Goal: Information Seeking & Learning: Learn about a topic

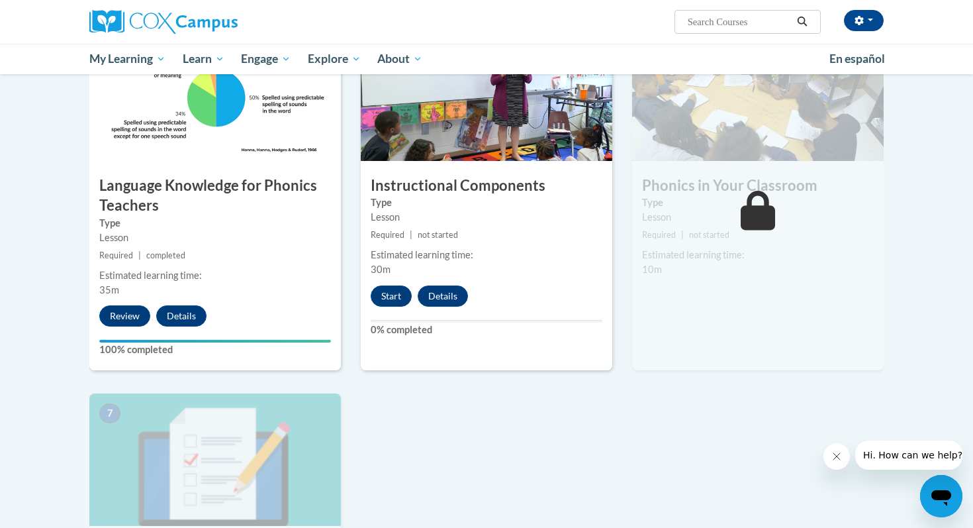
scroll to position [660, 0]
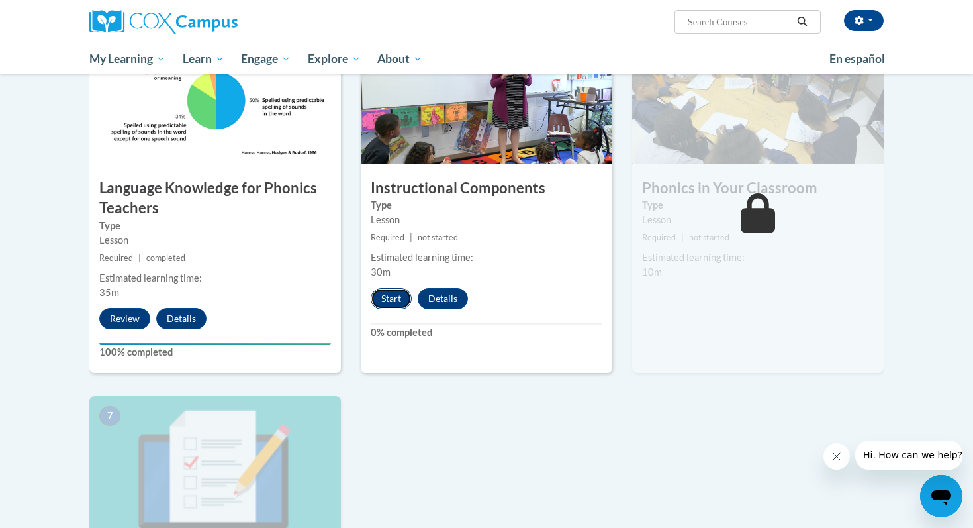
click at [378, 301] on button "Start" at bounding box center [391, 298] width 41 height 21
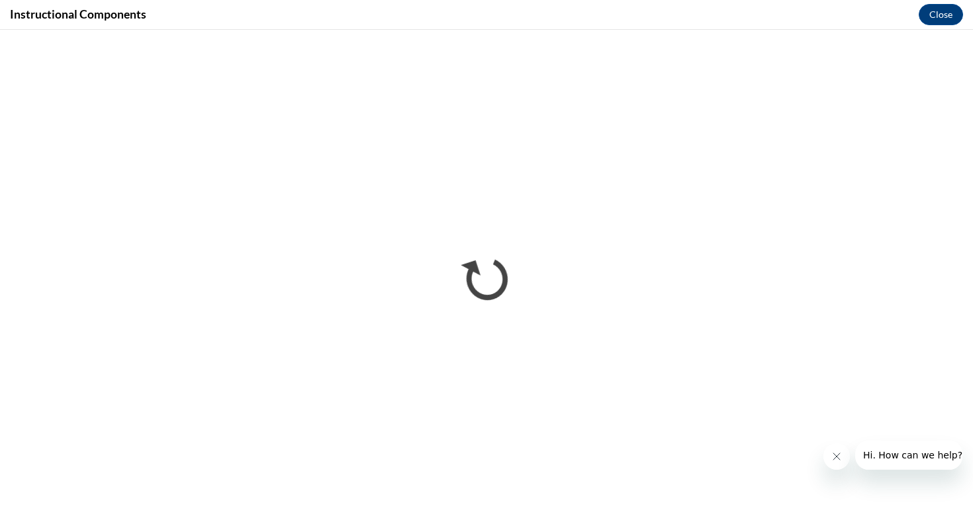
scroll to position [0, 0]
